Goal: Information Seeking & Learning: Check status

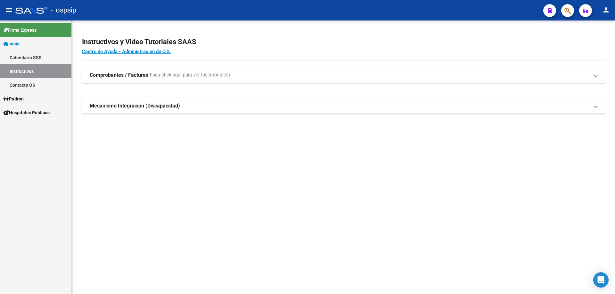
click at [565, 14] on icon "button" at bounding box center [567, 10] width 6 height 7
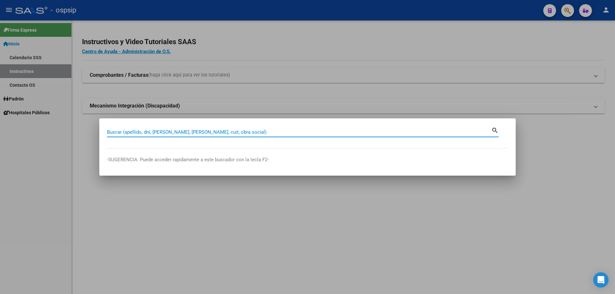
click at [202, 132] on input "Buscar (apellido, dni, [PERSON_NAME], [PERSON_NAME], cuit, obra social)" at bounding box center [299, 132] width 384 height 6
click at [163, 133] on input "Buscar (apellido, dni, [PERSON_NAME], [PERSON_NAME], cuit, obra social)" at bounding box center [299, 132] width 384 height 6
click at [179, 132] on input "Buscar (apellido, dni, [PERSON_NAME], [PERSON_NAME], cuit, obra social)" at bounding box center [299, 132] width 384 height 6
type input "R"
paste input "31651396"
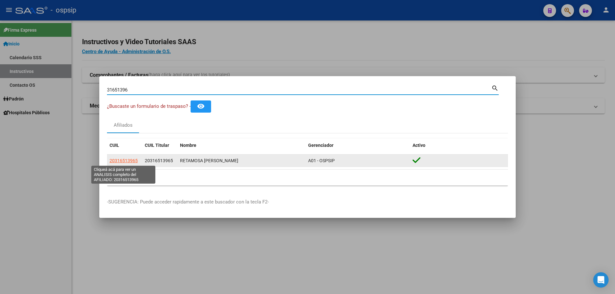
click at [128, 159] on span "20316513965" at bounding box center [123, 160] width 28 height 5
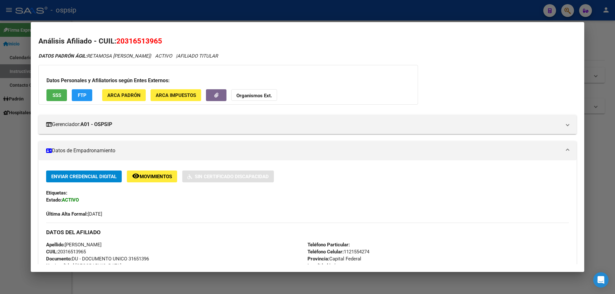
scroll to position [128, 0]
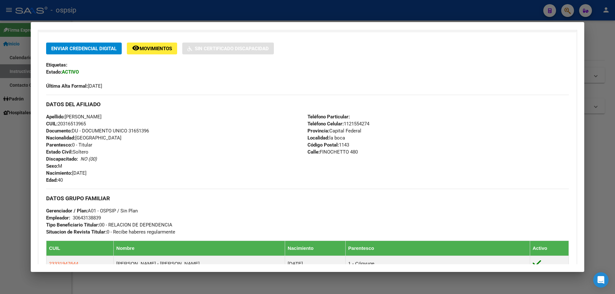
click at [173, 8] on div at bounding box center [307, 147] width 615 height 294
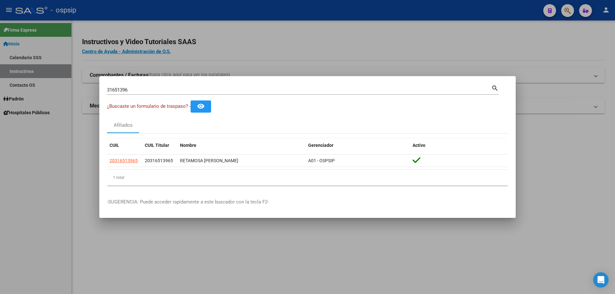
click at [188, 89] on input "31651396" at bounding box center [299, 90] width 384 height 6
drag, startPoint x: 189, startPoint y: 88, endPoint x: 196, endPoint y: 85, distance: 7.3
click at [190, 87] on input "31651396" at bounding box center [299, 90] width 384 height 6
type input "3"
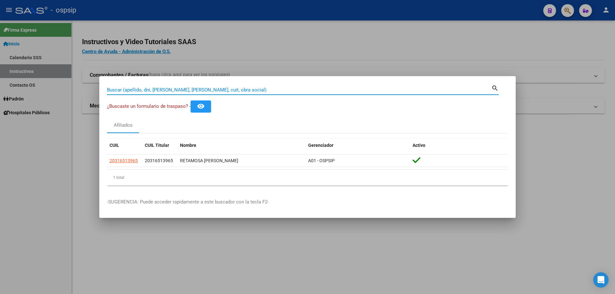
paste input "12497874"
type input "12497874"
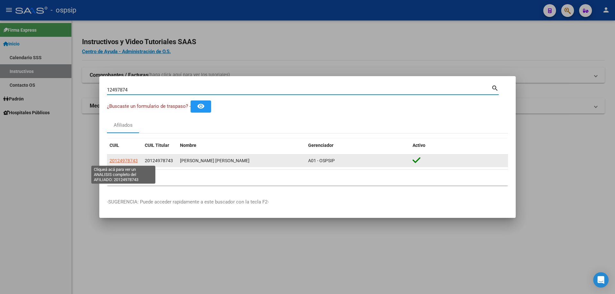
click at [128, 159] on span "20124978743" at bounding box center [123, 160] width 28 height 5
type textarea "20124978743"
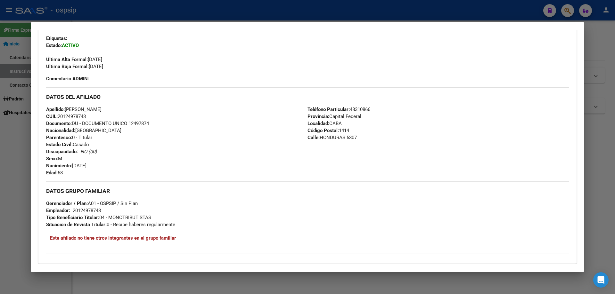
scroll to position [238, 0]
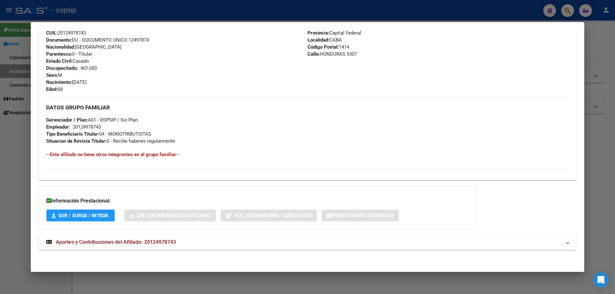
click at [131, 246] on mat-expansion-panel-header "Aportes y Contribuciones del Afiliado: 20124978743" at bounding box center [307, 242] width 538 height 15
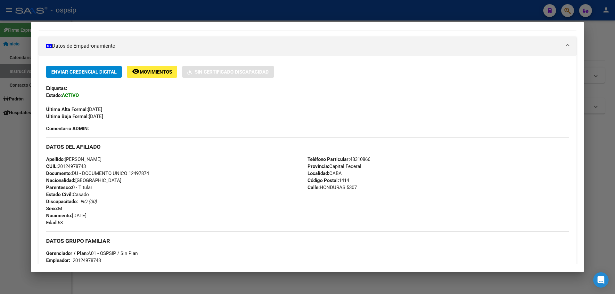
scroll to position [45, 0]
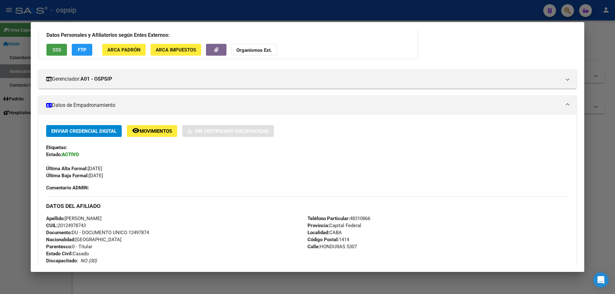
click at [59, 47] on span "SSS" at bounding box center [56, 50] width 9 height 6
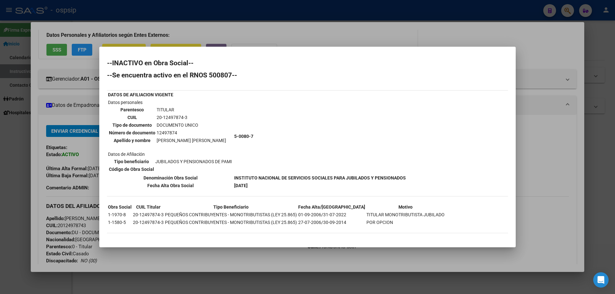
click at [87, 129] on div at bounding box center [307, 147] width 615 height 294
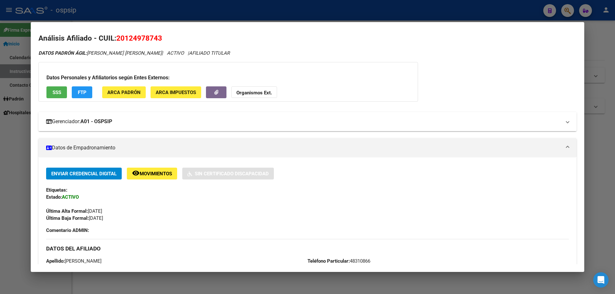
scroll to position [0, 0]
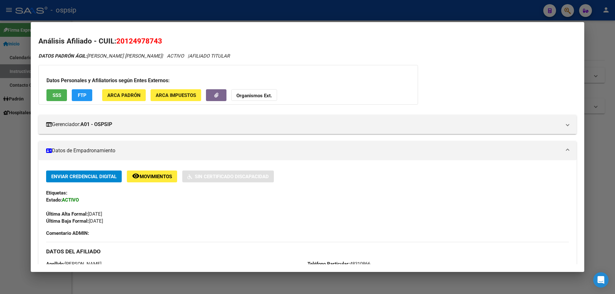
click at [19, 144] on div at bounding box center [307, 147] width 615 height 294
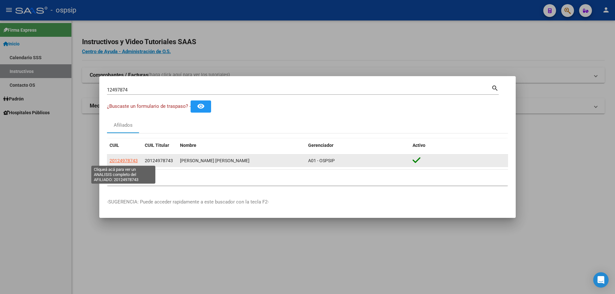
click at [133, 163] on span "20124978743" at bounding box center [123, 160] width 28 height 5
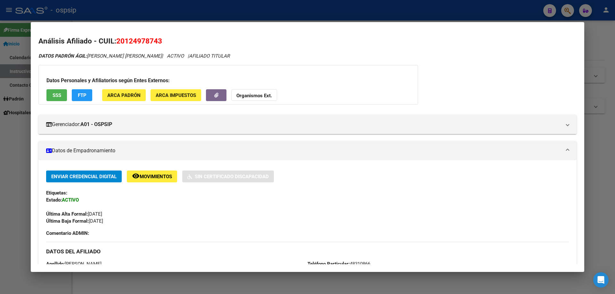
click at [51, 93] on button "SSS" at bounding box center [56, 95] width 20 height 12
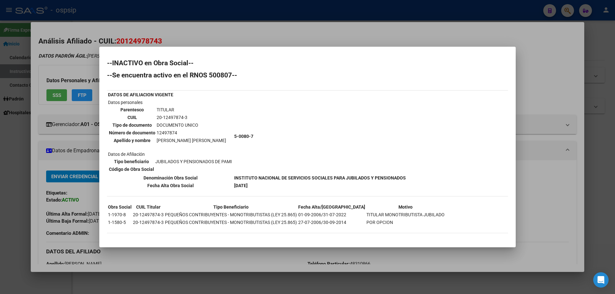
click at [82, 184] on div at bounding box center [307, 147] width 615 height 294
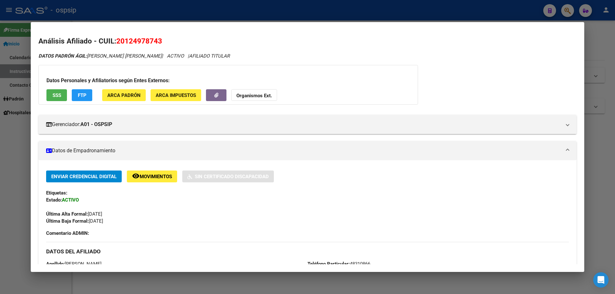
scroll to position [192, 0]
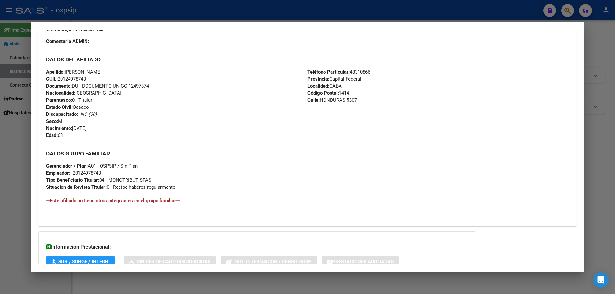
click at [193, 14] on div at bounding box center [307, 147] width 615 height 294
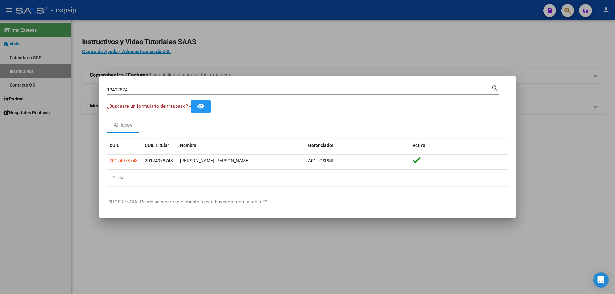
click at [155, 90] on input "12497874" at bounding box center [299, 90] width 384 height 6
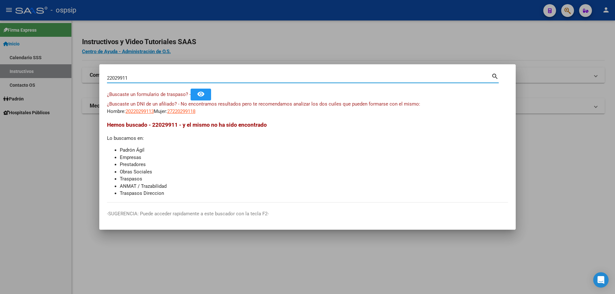
click at [159, 77] on input "22029911" at bounding box center [299, 78] width 384 height 6
type input "22021199"
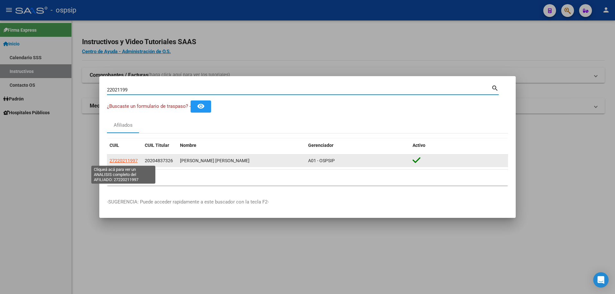
click at [130, 162] on span "27220211997" at bounding box center [123, 160] width 28 height 5
type textarea "27220211997"
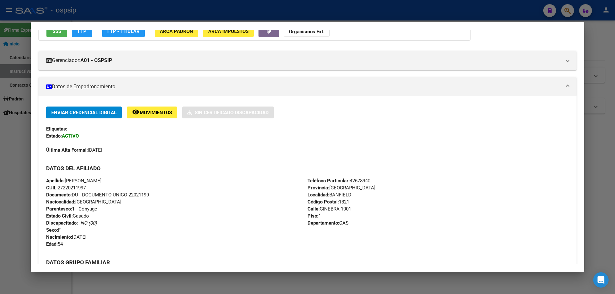
scroll to position [273, 0]
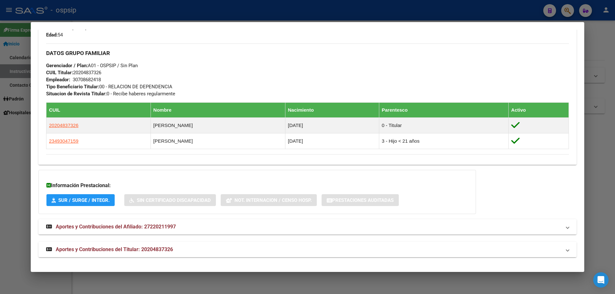
click at [162, 248] on span "Aportes y Contribuciones del Titular: 20204837326" at bounding box center [114, 249] width 117 height 6
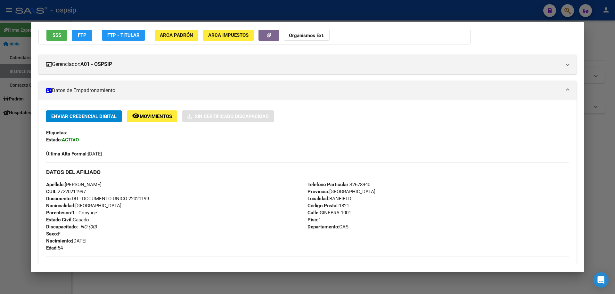
scroll to position [0, 0]
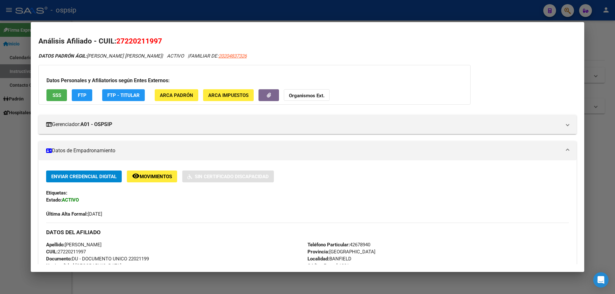
click at [58, 93] on span "SSS" at bounding box center [56, 96] width 9 height 6
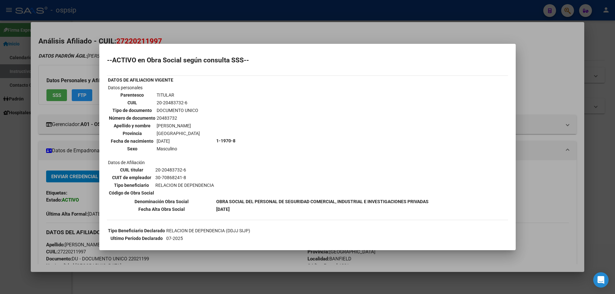
click at [233, 18] on div at bounding box center [307, 147] width 615 height 294
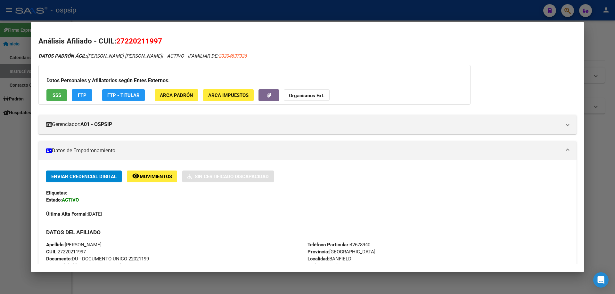
click at [221, 0] on div at bounding box center [307, 147] width 615 height 294
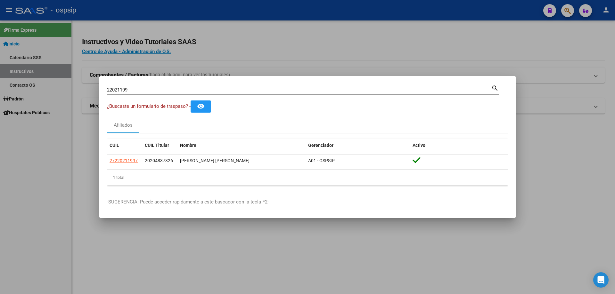
click at [210, 89] on input "22021199" at bounding box center [299, 90] width 384 height 6
click at [211, 89] on input "22021199" at bounding box center [299, 90] width 384 height 6
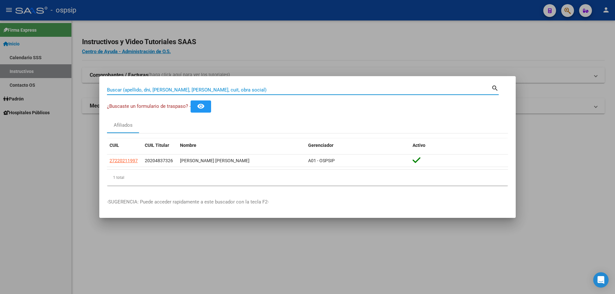
paste input "24568635"
type input "24568635"
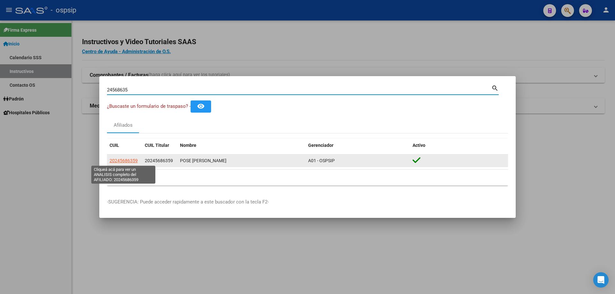
click at [131, 160] on span "20245686359" at bounding box center [123, 160] width 28 height 5
type textarea "20245686359"
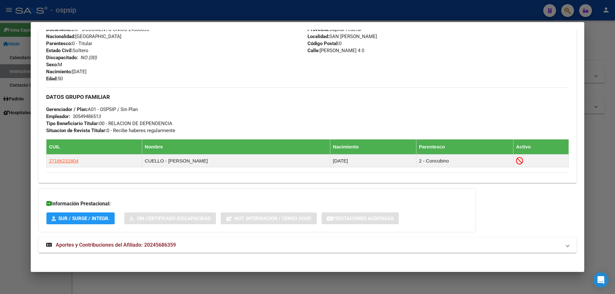
scroll to position [232, 0]
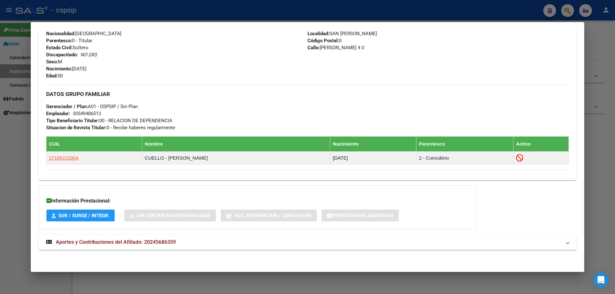
click at [138, 239] on span "Aportes y Contribuciones del Afiliado: 20245686359" at bounding box center [116, 242] width 120 height 6
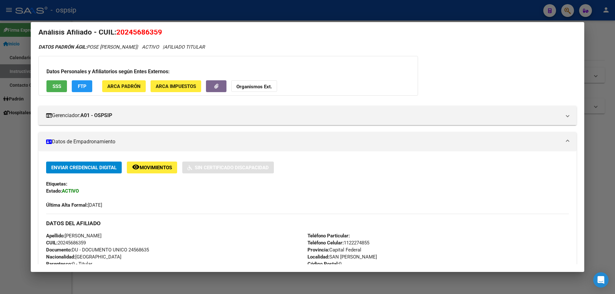
scroll to position [0, 0]
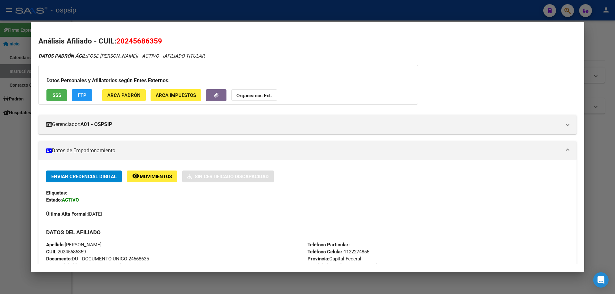
click at [50, 94] on button "SSS" at bounding box center [56, 95] width 20 height 12
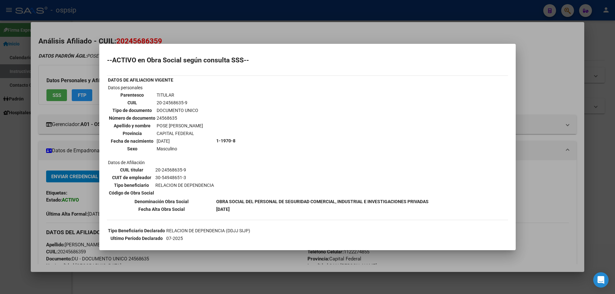
click at [192, 23] on div at bounding box center [307, 147] width 615 height 294
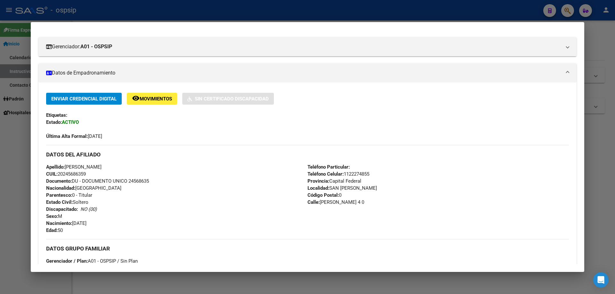
scroll to position [160, 0]
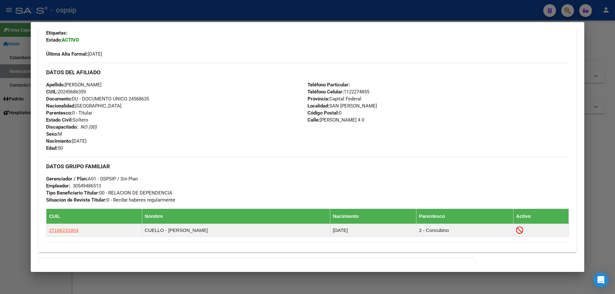
drag, startPoint x: 151, startPoint y: 99, endPoint x: 128, endPoint y: 97, distance: 23.1
click at [128, 97] on div "Apellido: [PERSON_NAME] POSE CUIL: 20245686359 Documento: DU - DOCUMENTO UNICO …" at bounding box center [176, 116] width 261 height 70
copy span "24568635"
click at [139, 125] on div "Apellido: [PERSON_NAME] POSE CUIL: 20245686359 Documento: DU - DOCUMENTO UNICO …" at bounding box center [176, 116] width 261 height 70
drag, startPoint x: 152, startPoint y: 97, endPoint x: 130, endPoint y: 98, distance: 22.4
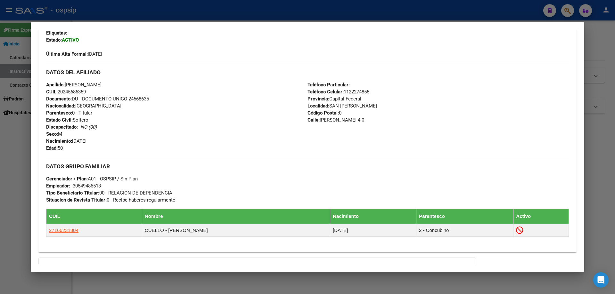
click at [130, 98] on div "Apellido: [PERSON_NAME] POSE CUIL: 20245686359 Documento: DU - DOCUMENTO UNICO …" at bounding box center [176, 116] width 261 height 70
copy span "24568635"
click at [158, 14] on div at bounding box center [307, 147] width 615 height 294
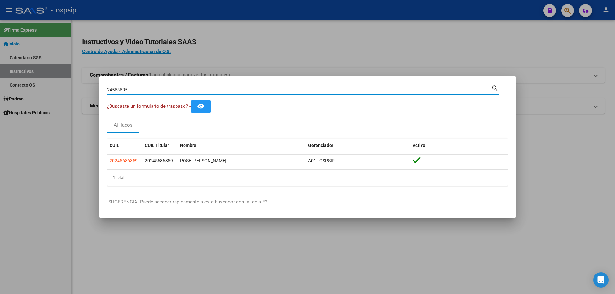
click at [178, 90] on input "24568635" at bounding box center [299, 90] width 384 height 6
type input "22021199"
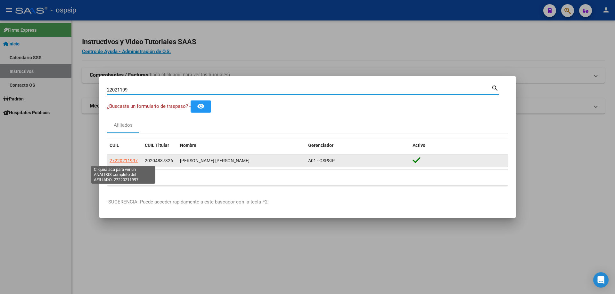
click at [134, 160] on span "27220211997" at bounding box center [123, 160] width 28 height 5
type textarea "27220211997"
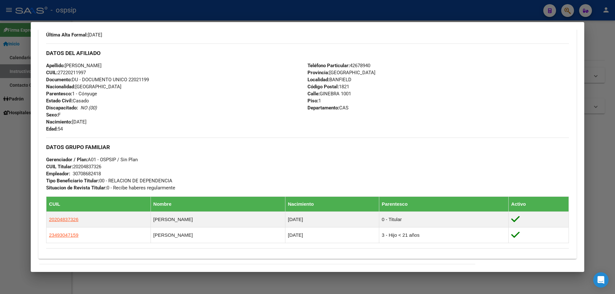
scroll to position [177, 0]
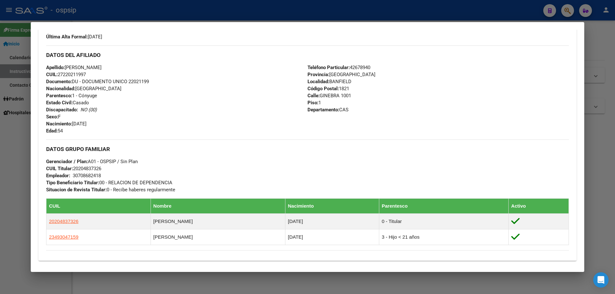
click at [156, 15] on div at bounding box center [307, 147] width 615 height 294
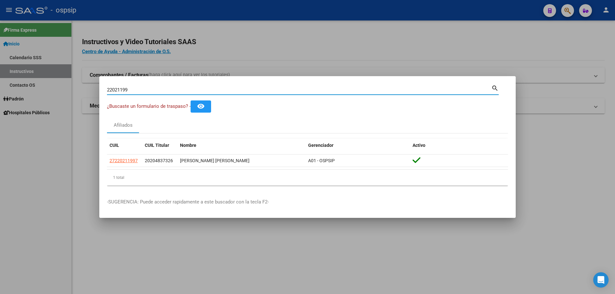
click at [182, 87] on input "22021199" at bounding box center [299, 90] width 384 height 6
click at [182, 88] on input "22021199" at bounding box center [299, 90] width 384 height 6
type input "24440208"
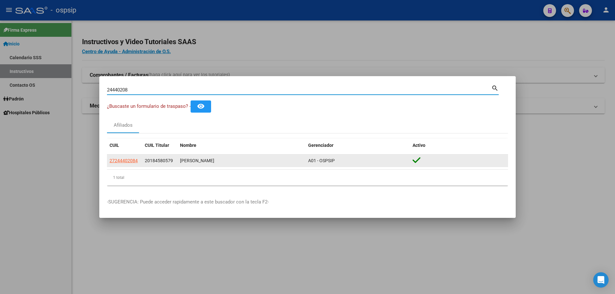
click at [131, 157] on app-link-go-to "27244402084" at bounding box center [123, 160] width 28 height 7
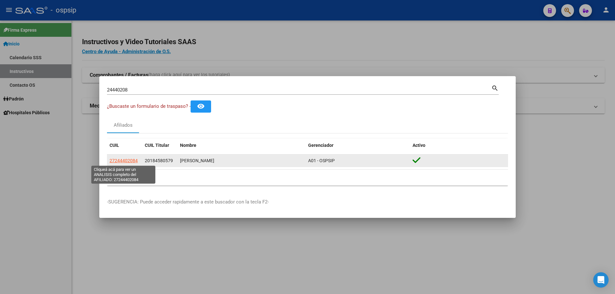
click at [133, 160] on span "27244402084" at bounding box center [123, 160] width 28 height 5
type textarea "27244402084"
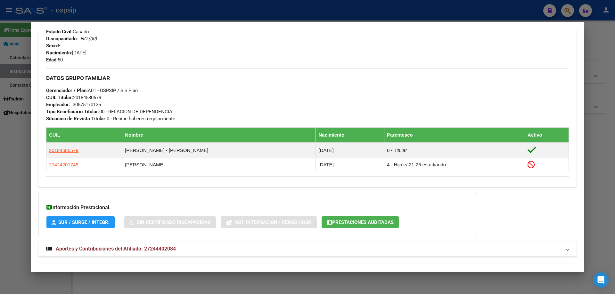
scroll to position [270, 0]
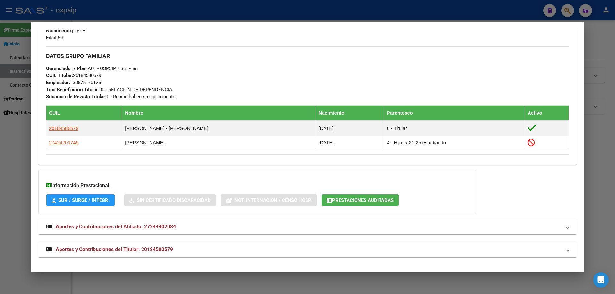
click at [130, 254] on mat-expansion-panel-header "Aportes y Contribuciones del Titular: 20184580579" at bounding box center [307, 249] width 538 height 15
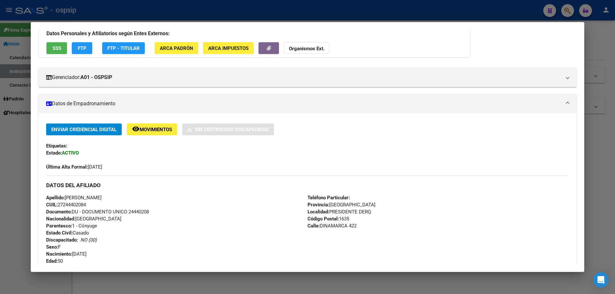
scroll to position [0, 0]
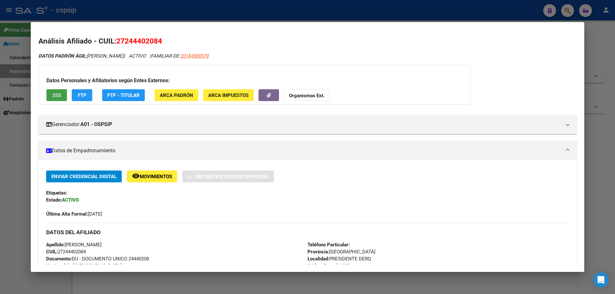
click at [62, 91] on button "SSS" at bounding box center [56, 95] width 20 height 12
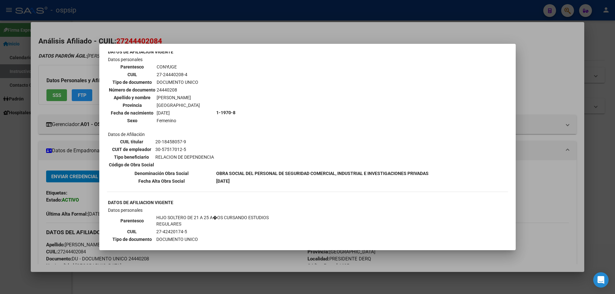
scroll to position [224, 0]
